Goal: Task Accomplishment & Management: Complete application form

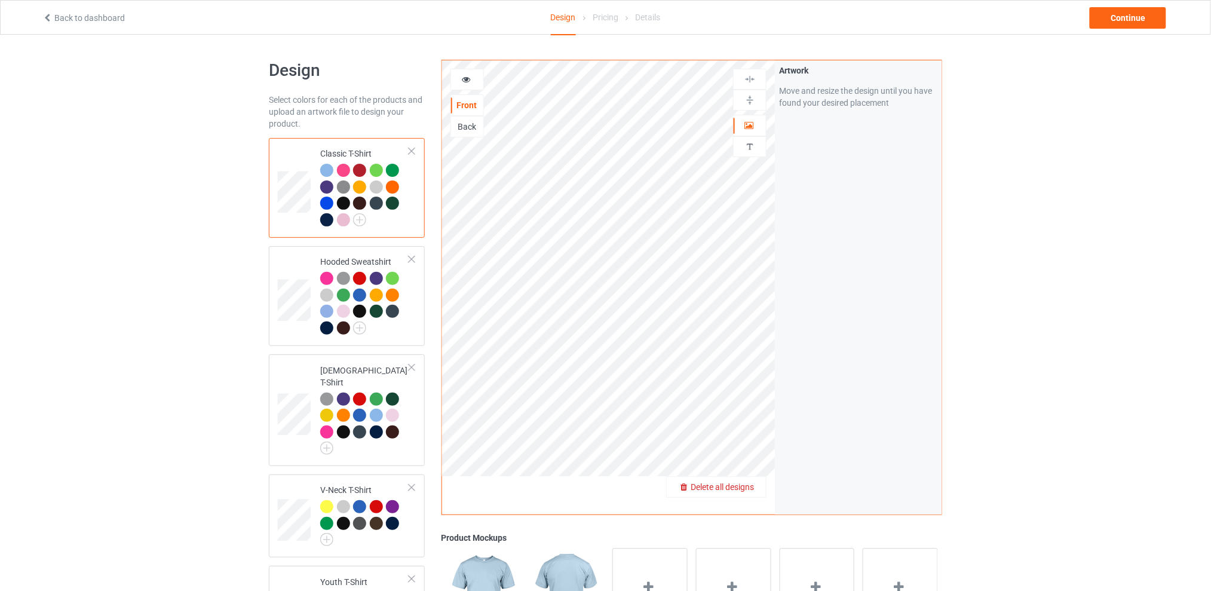
click at [748, 483] on span "Delete all designs" at bounding box center [722, 487] width 63 height 10
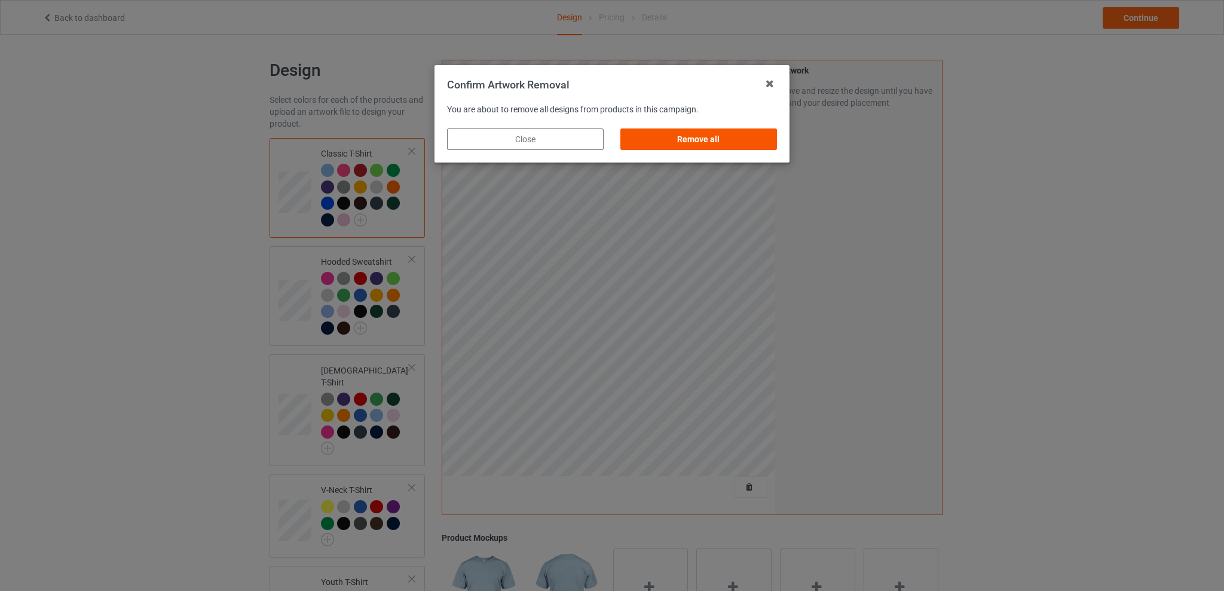
click at [702, 142] on div "Remove all" at bounding box center [698, 139] width 157 height 22
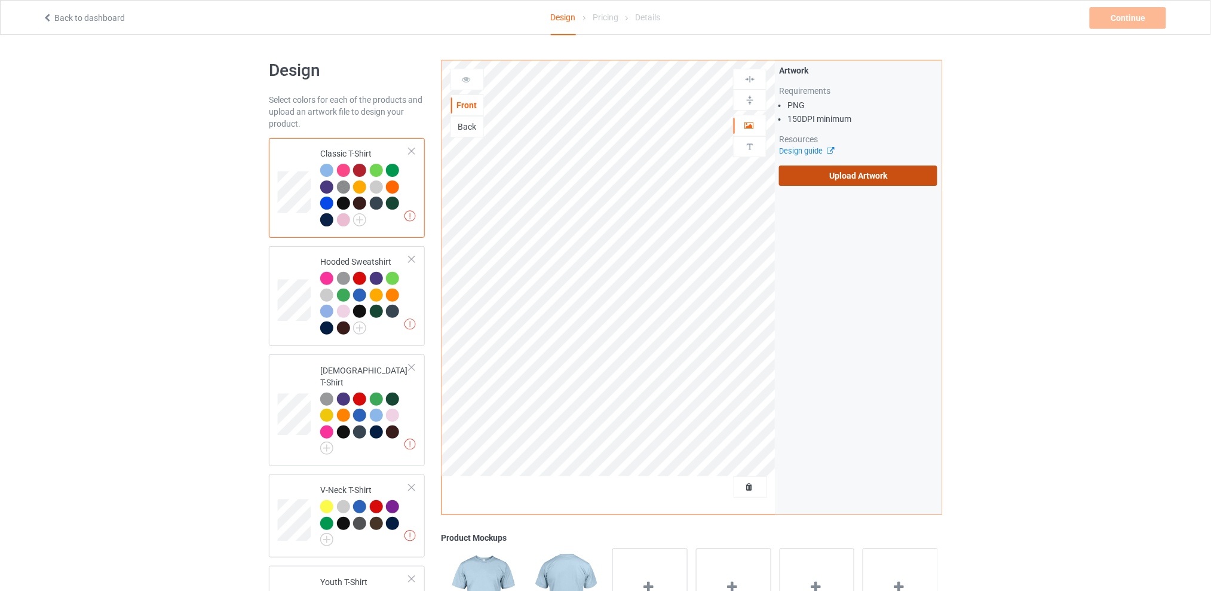
click at [835, 175] on label "Upload Artwork" at bounding box center [858, 176] width 158 height 20
click at [0, 0] on input "Upload Artwork" at bounding box center [0, 0] width 0 height 0
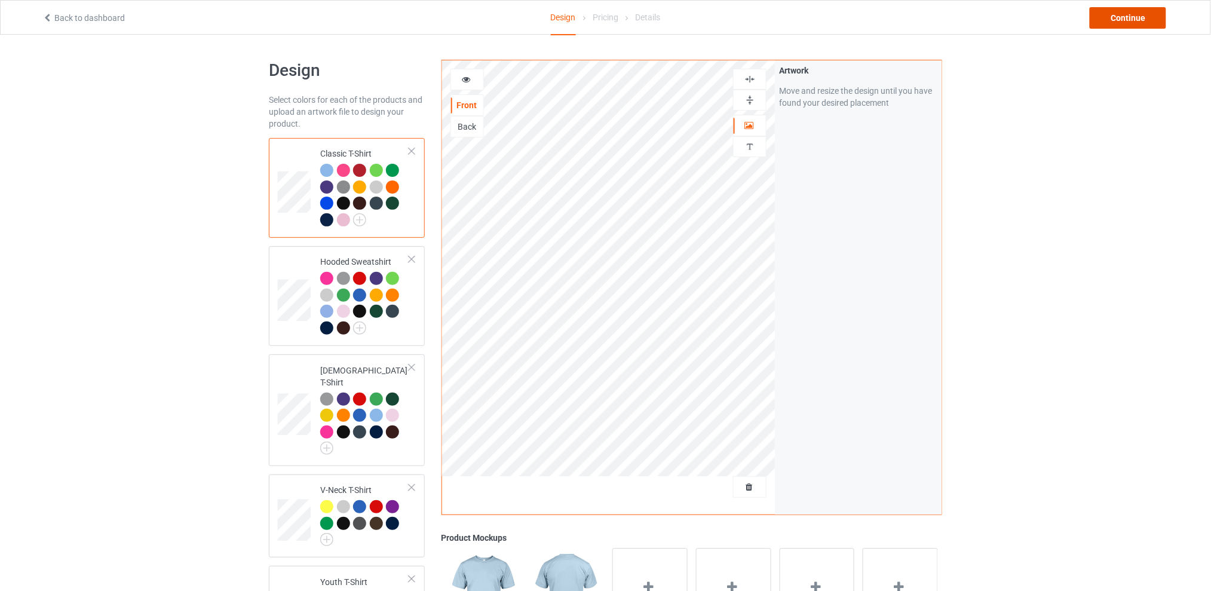
click at [1113, 14] on div "Continue" at bounding box center [1128, 18] width 76 height 22
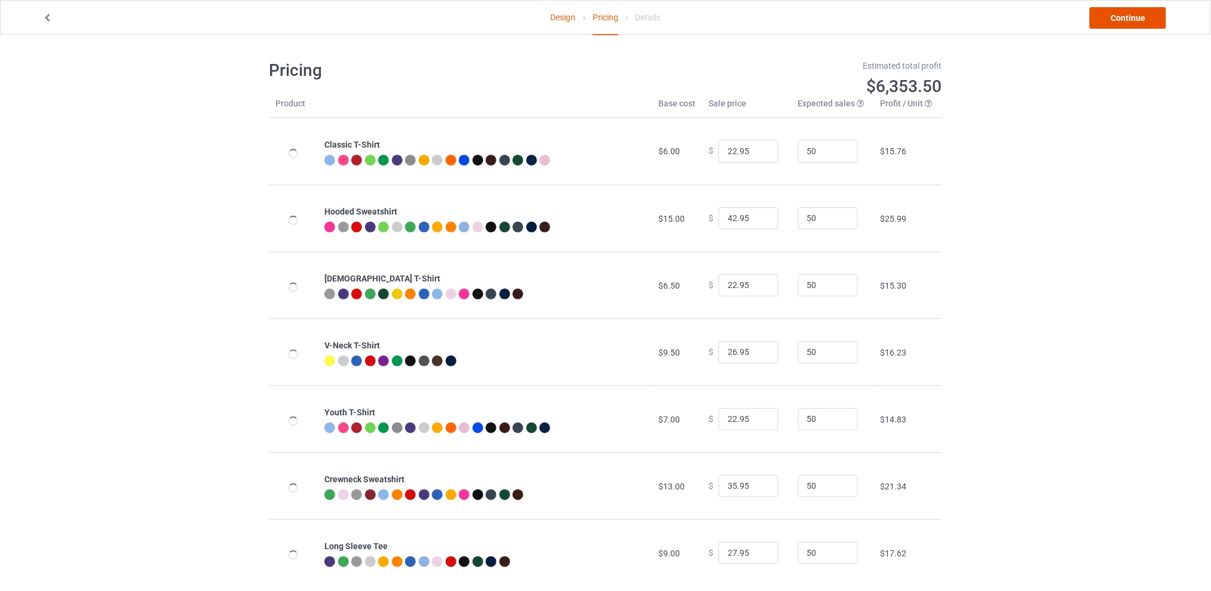
click at [1115, 19] on link "Continue" at bounding box center [1128, 18] width 76 height 22
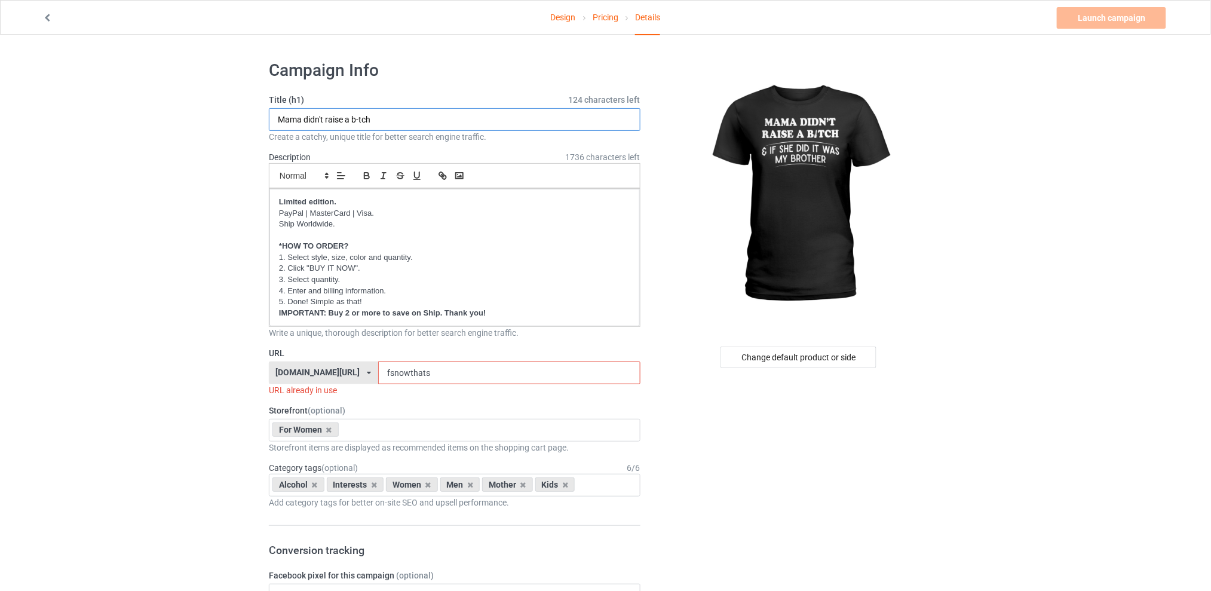
type input "Mama didn't raise a b-tch"
drag, startPoint x: 454, startPoint y: 374, endPoint x: 367, endPoint y: 366, distance: 87.0
click at [367, 366] on div "[DOMAIN_NAME][URL] [DOMAIN_NAME][URL] [DOMAIN_NAME][URL] [DOMAIN_NAME][URL] 5d7…" at bounding box center [455, 373] width 372 height 23
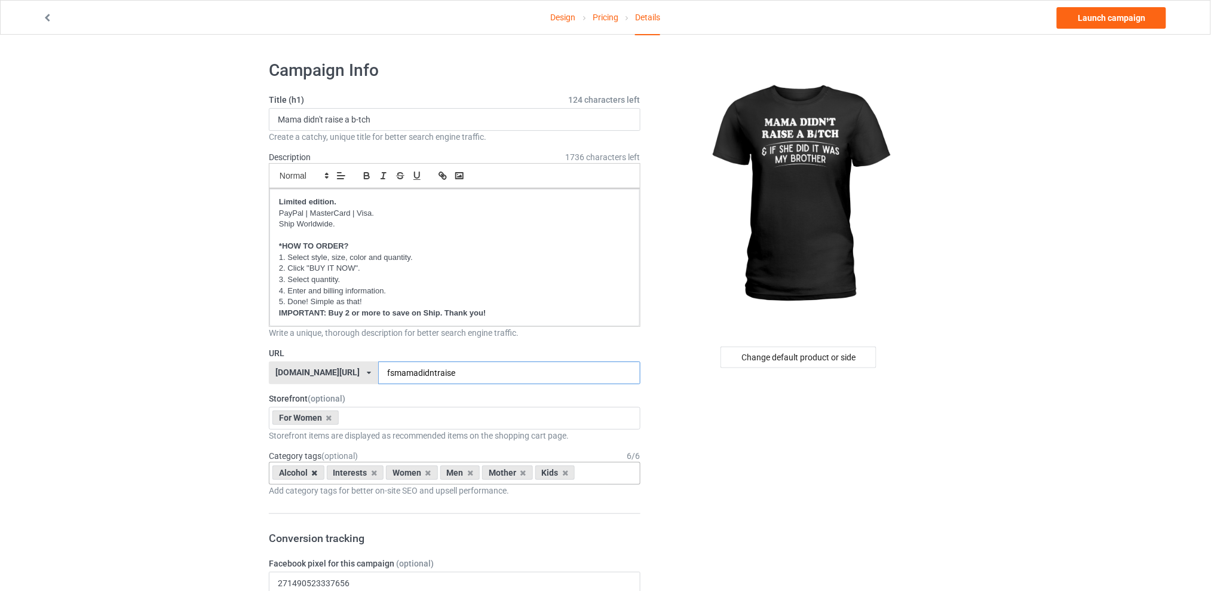
type input "fsmamadidntraise"
click at [316, 472] on icon at bounding box center [315, 473] width 6 height 8
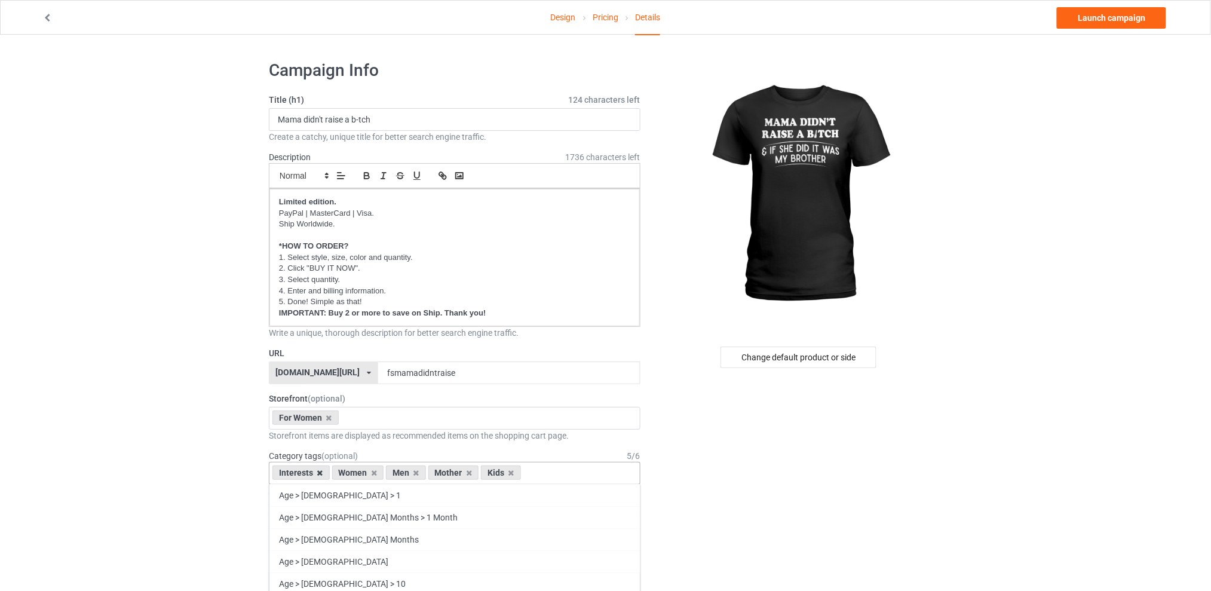
click at [320, 473] on icon at bounding box center [320, 473] width 6 height 8
click at [357, 474] on icon at bounding box center [357, 473] width 6 height 8
click at [366, 475] on icon at bounding box center [368, 473] width 6 height 8
click at [357, 474] on icon at bounding box center [357, 473] width 6 height 8
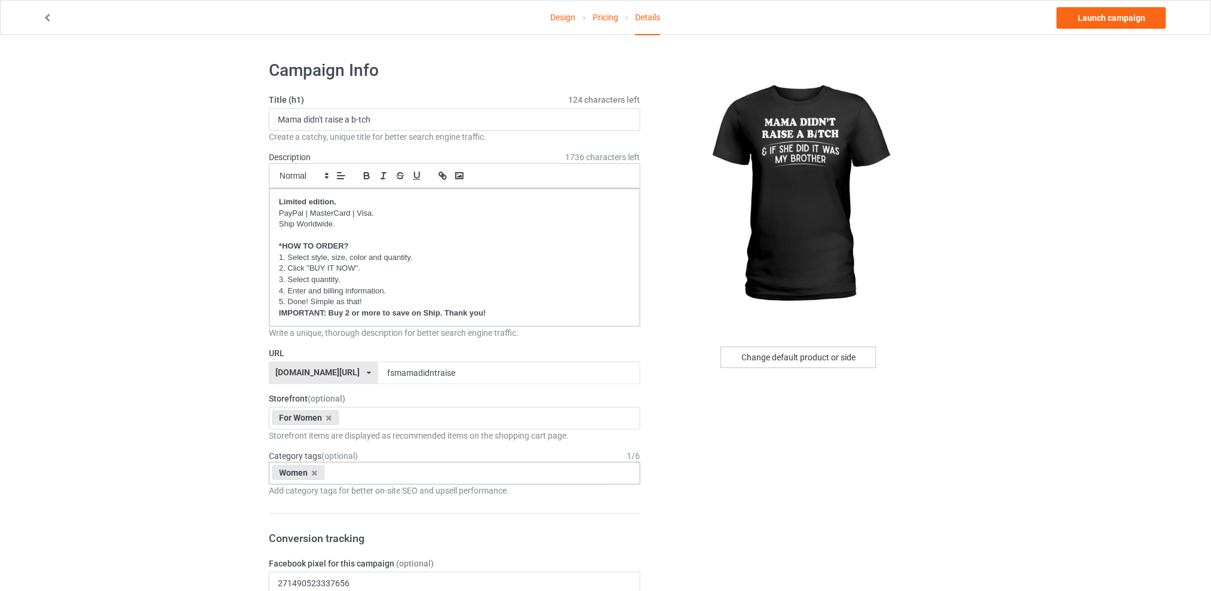
click at [779, 353] on div "Change default product or side" at bounding box center [799, 358] width 156 height 22
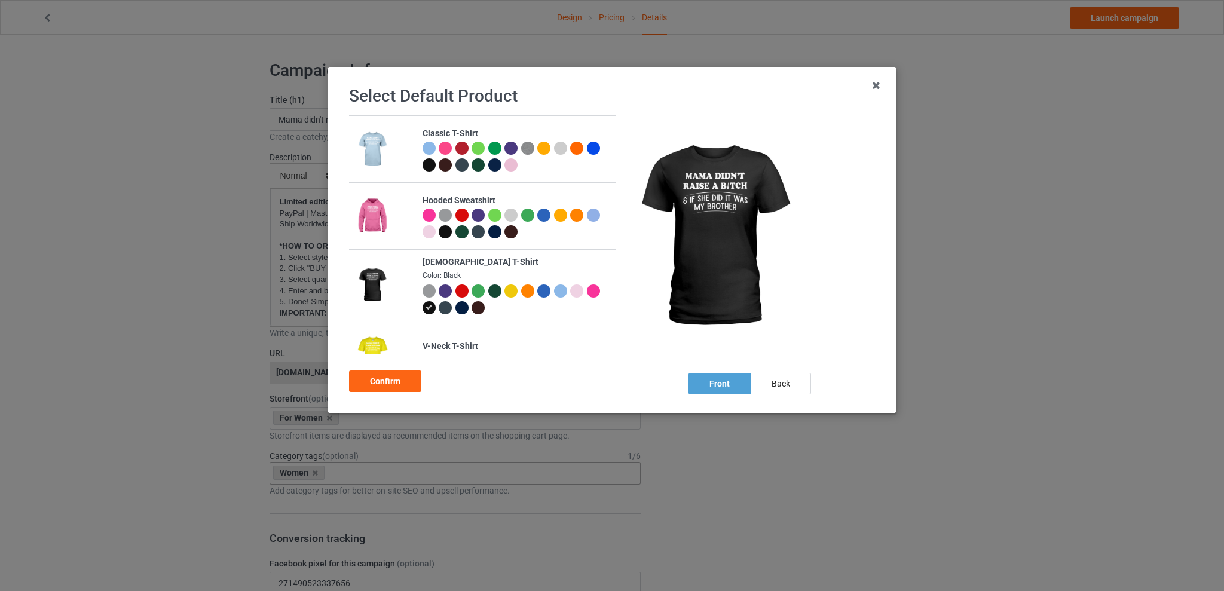
click at [587, 298] on div at bounding box center [593, 290] width 13 height 13
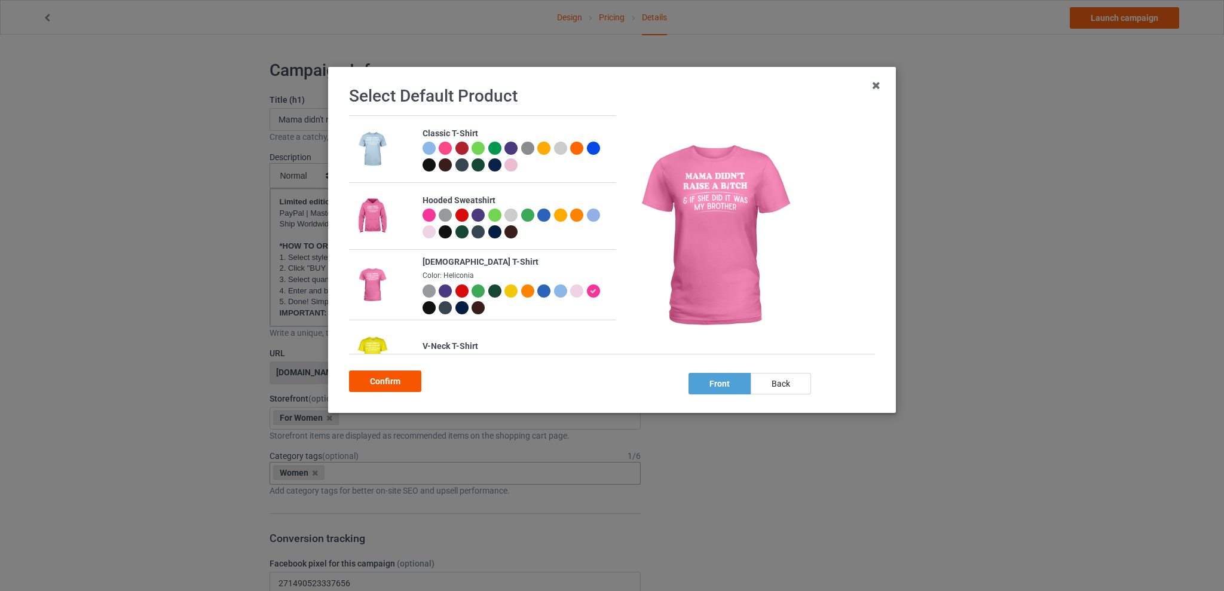
click at [378, 380] on div "Confirm" at bounding box center [385, 382] width 72 height 22
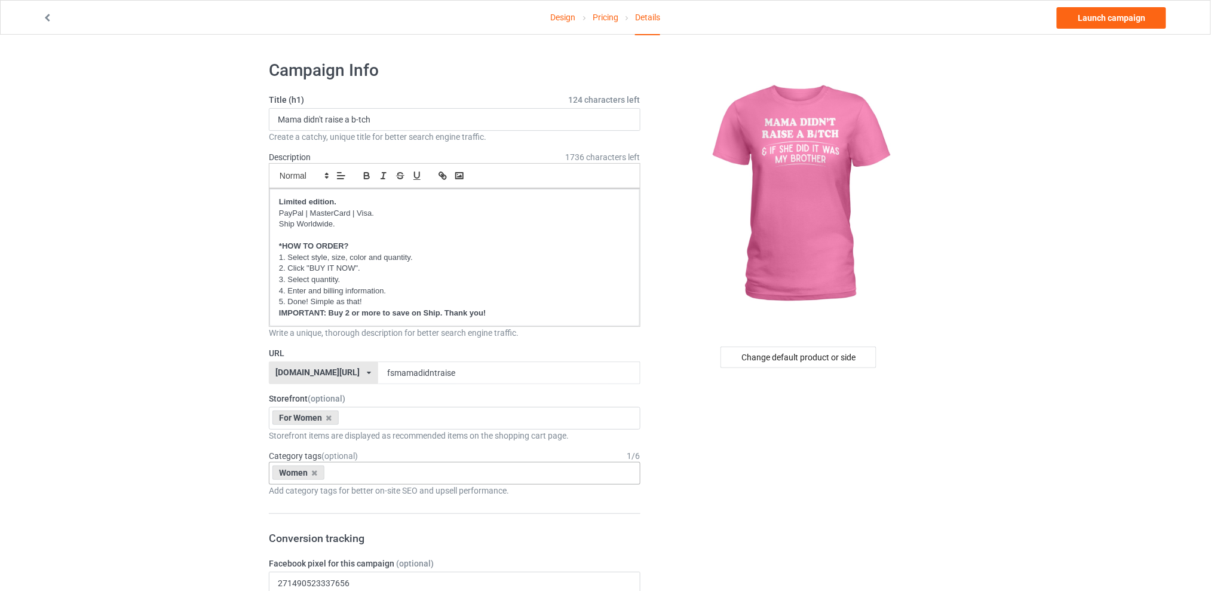
click at [561, 19] on link "Design" at bounding box center [563, 17] width 25 height 33
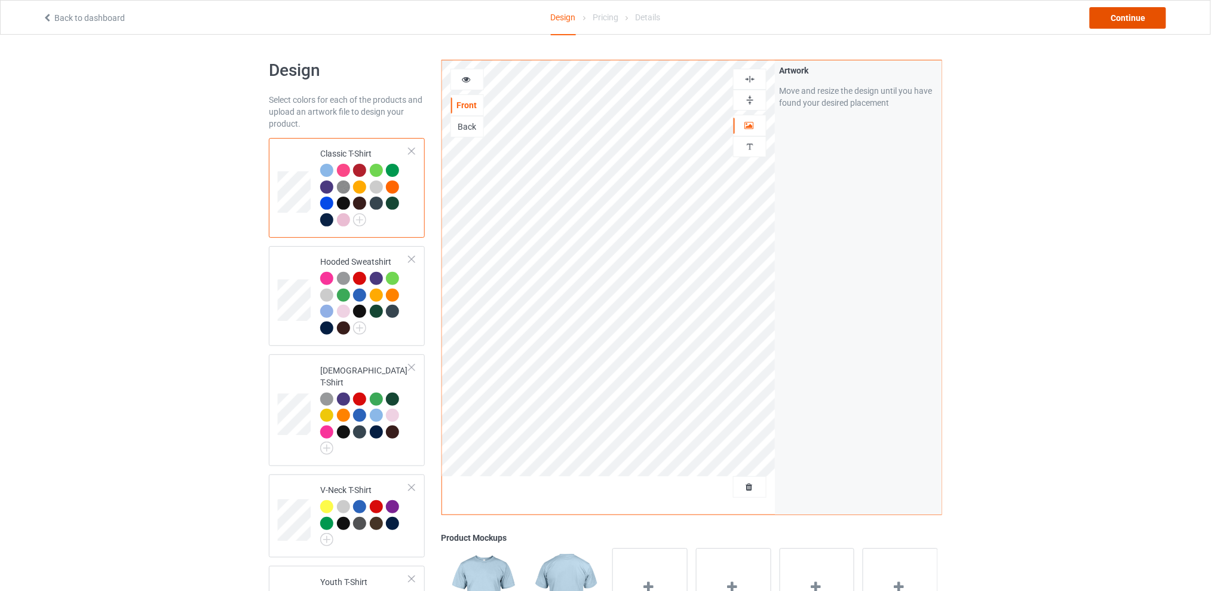
click at [1116, 20] on div "Continue" at bounding box center [1128, 18] width 76 height 22
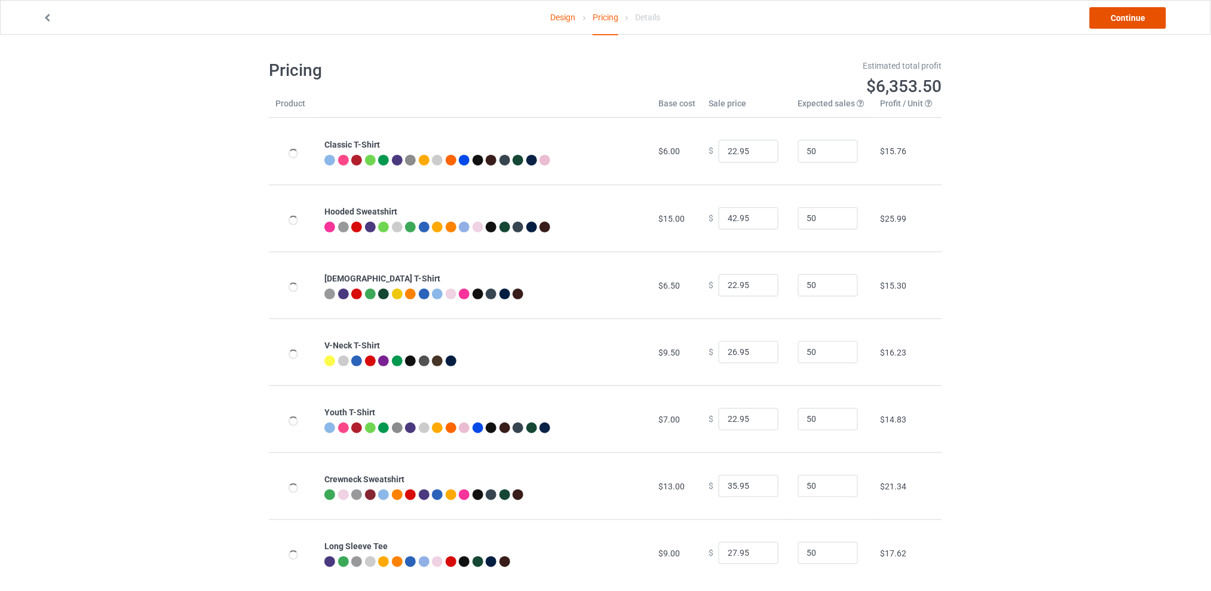
click at [1116, 20] on link "Continue" at bounding box center [1128, 18] width 76 height 22
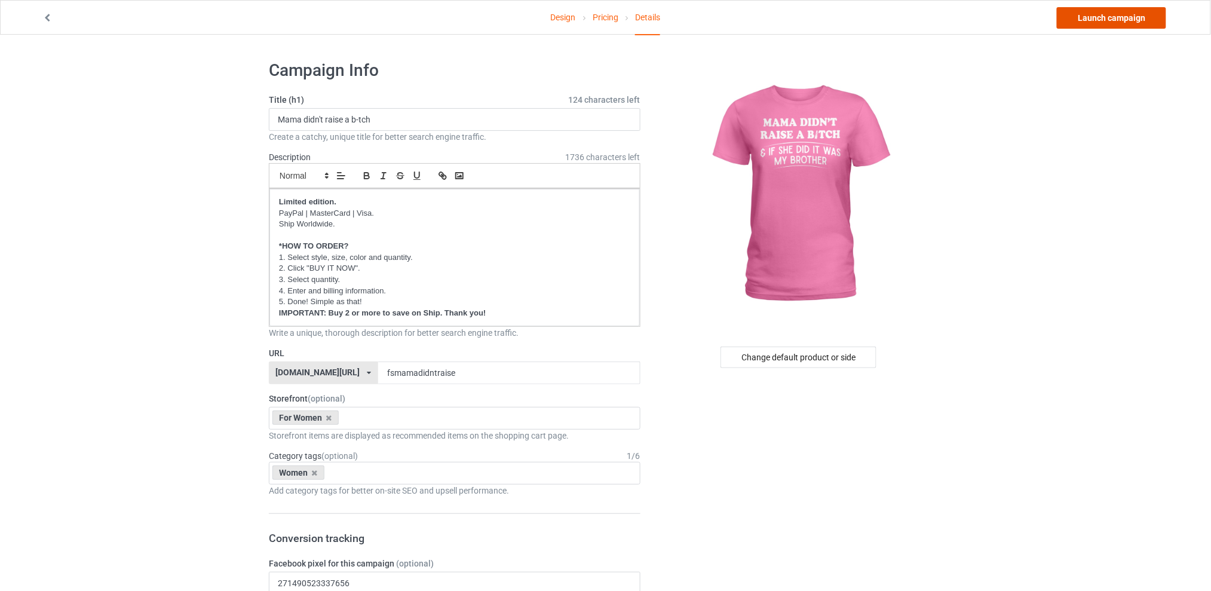
click at [1092, 19] on link "Launch campaign" at bounding box center [1111, 18] width 109 height 22
